Goal: Find contact information: Find contact information

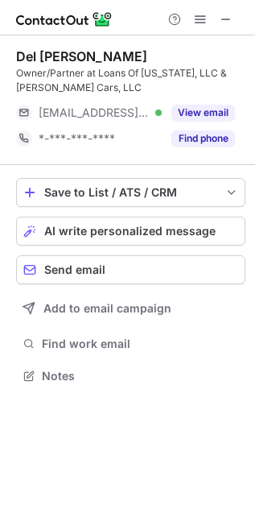
scroll to position [364, 255]
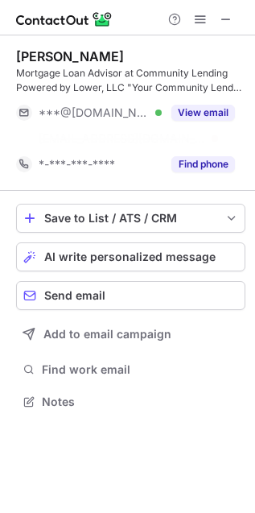
scroll to position [6, 8]
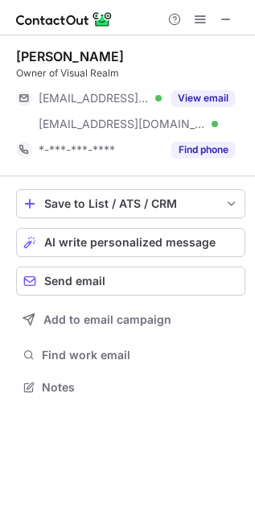
scroll to position [376, 255]
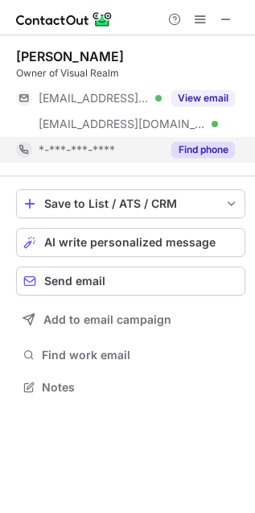
click at [199, 151] on button "Find phone" at bounding box center [204, 150] width 64 height 16
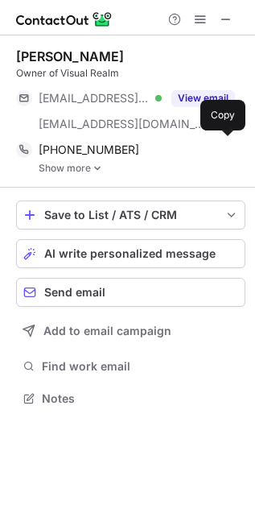
scroll to position [387, 255]
click at [109, 164] on link "Show more" at bounding box center [142, 168] width 207 height 11
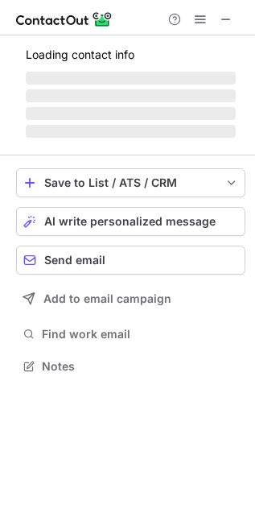
scroll to position [376, 255]
